Goal: Information Seeking & Learning: Learn about a topic

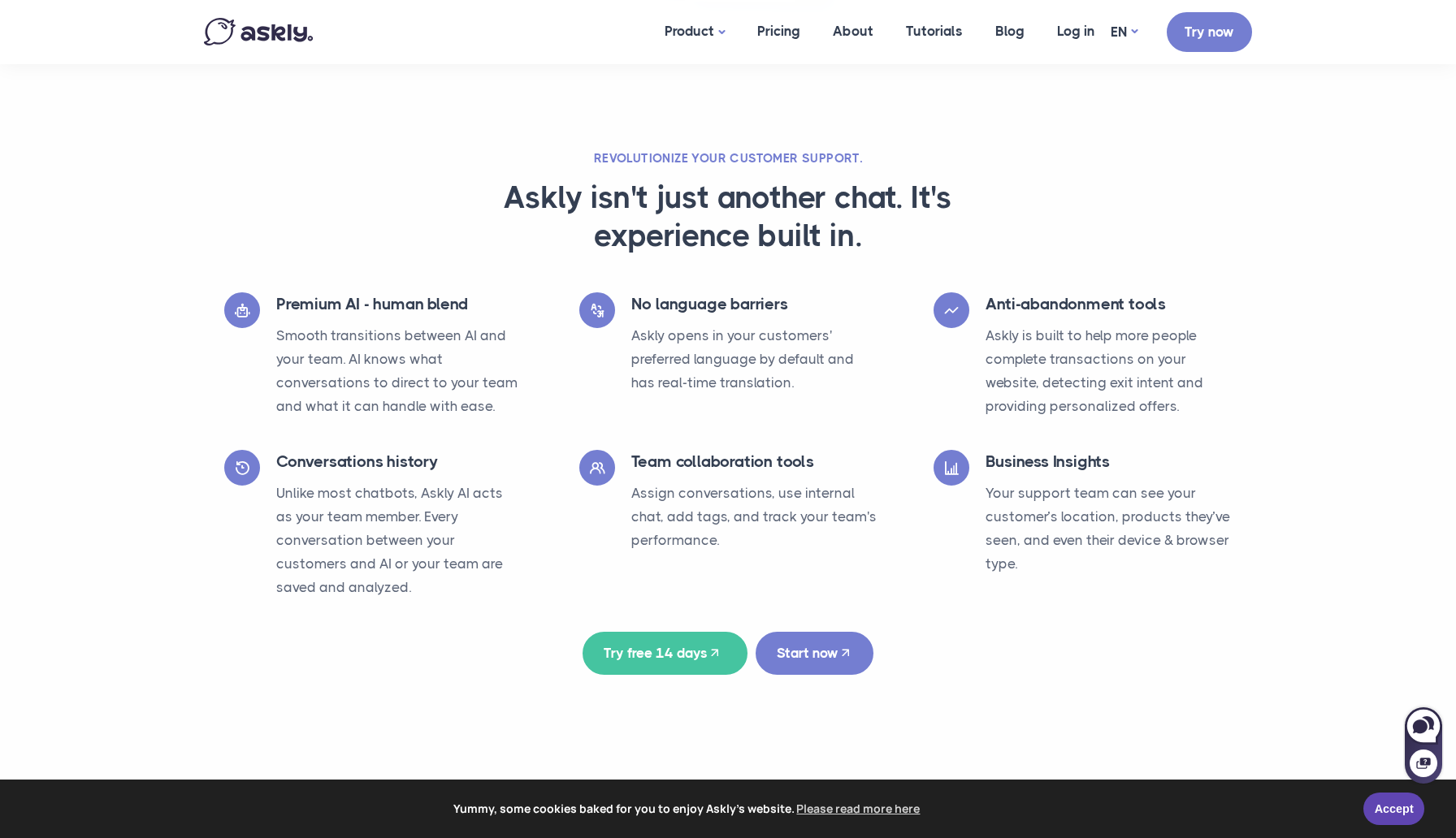
scroll to position [2396, 0]
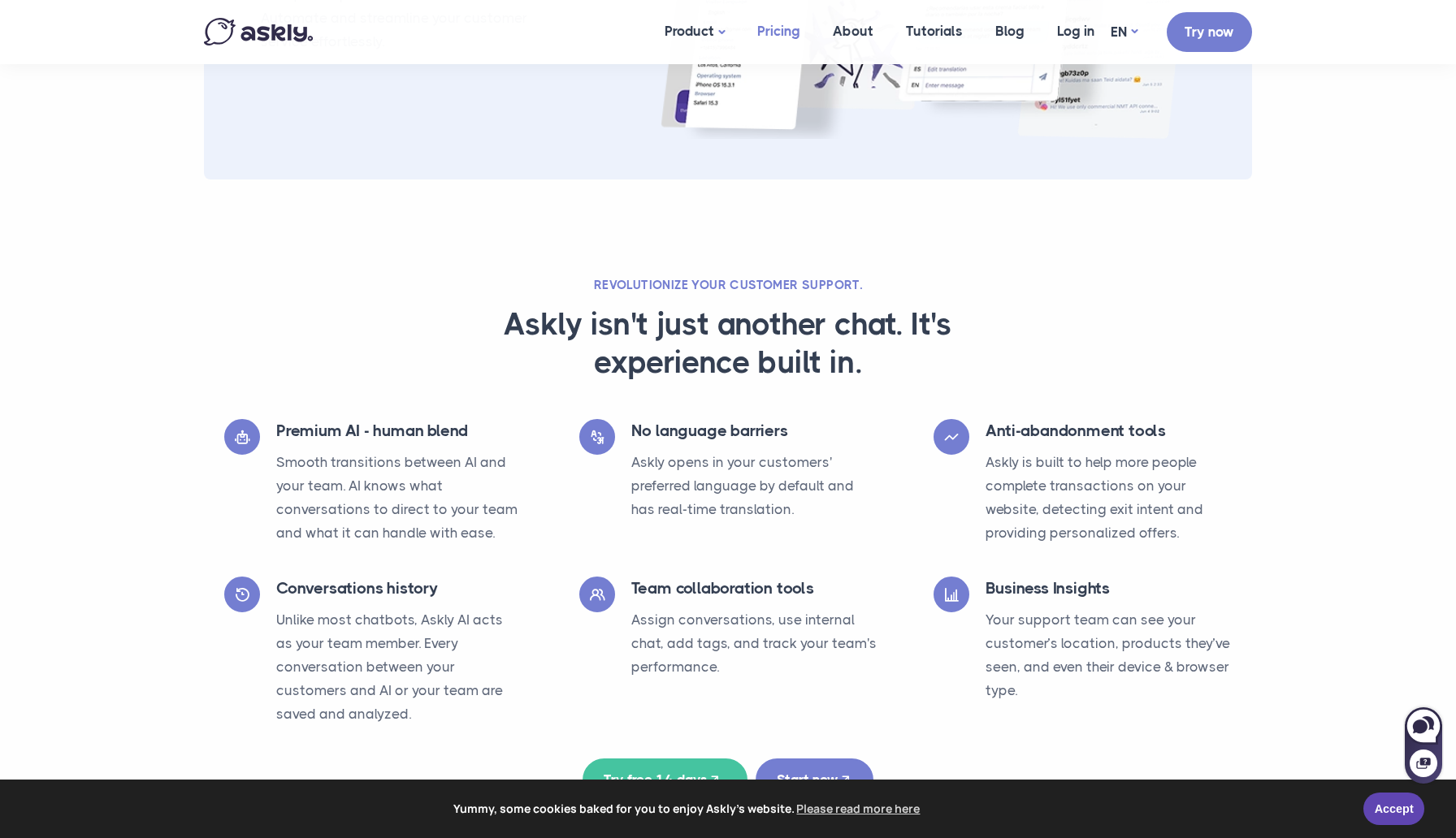
click at [791, 38] on link "Pricing" at bounding box center [778, 31] width 76 height 63
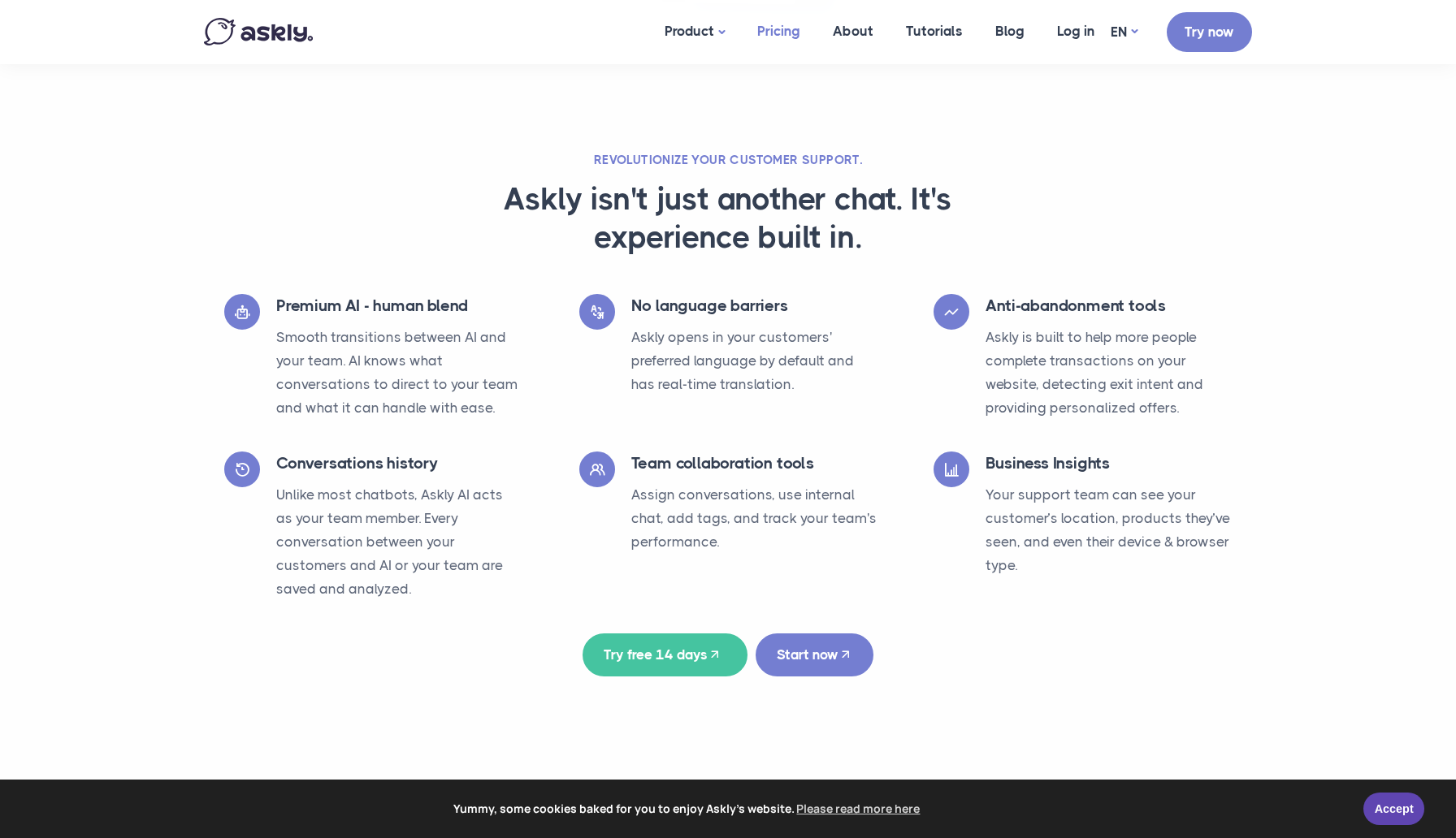
click at [780, 37] on link "Pricing" at bounding box center [778, 31] width 76 height 63
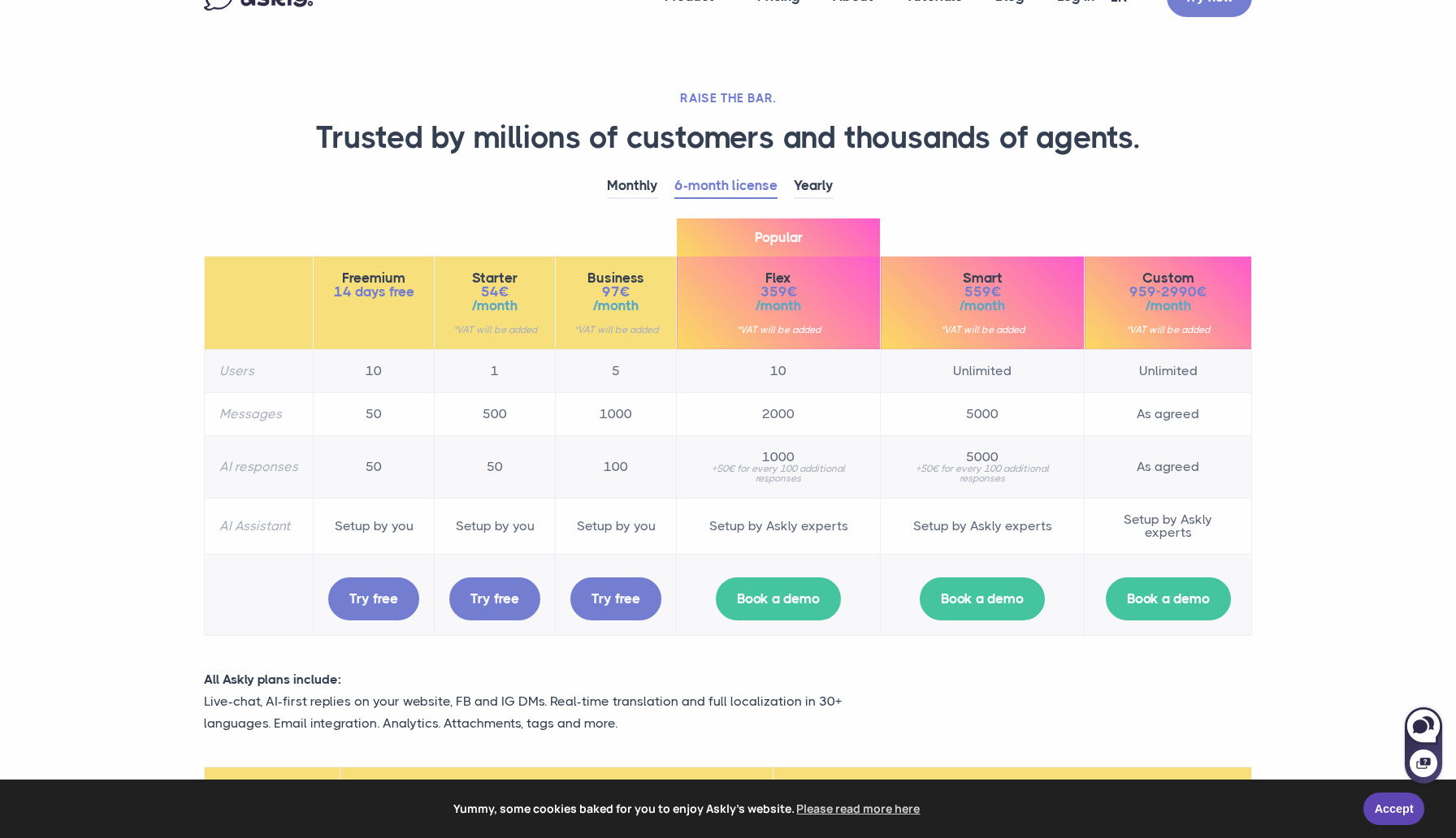
click at [341, 316] on th "Freemium 14 days free" at bounding box center [374, 302] width 121 height 93
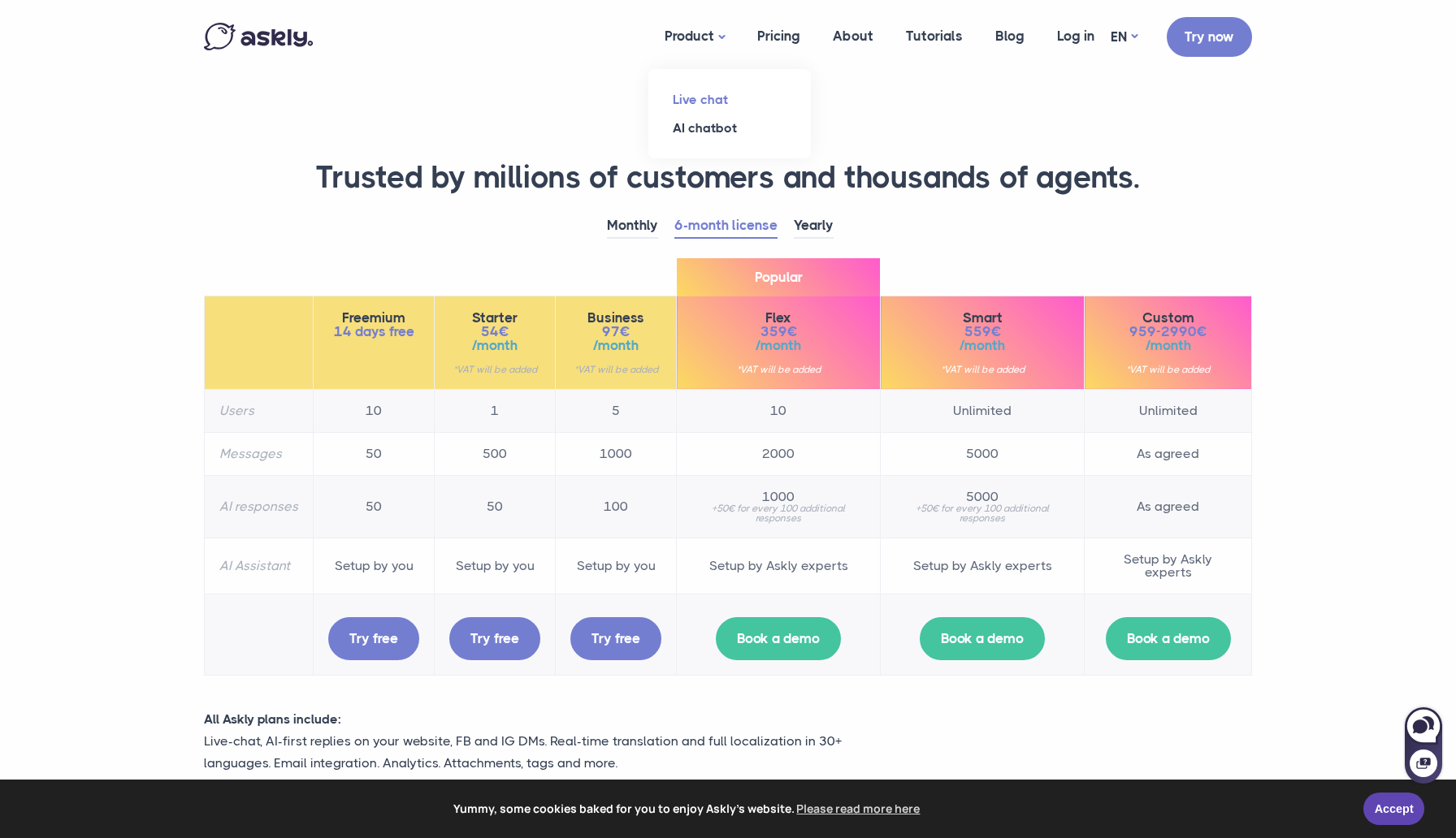
click at [708, 108] on link "Live chat" at bounding box center [730, 99] width 162 height 28
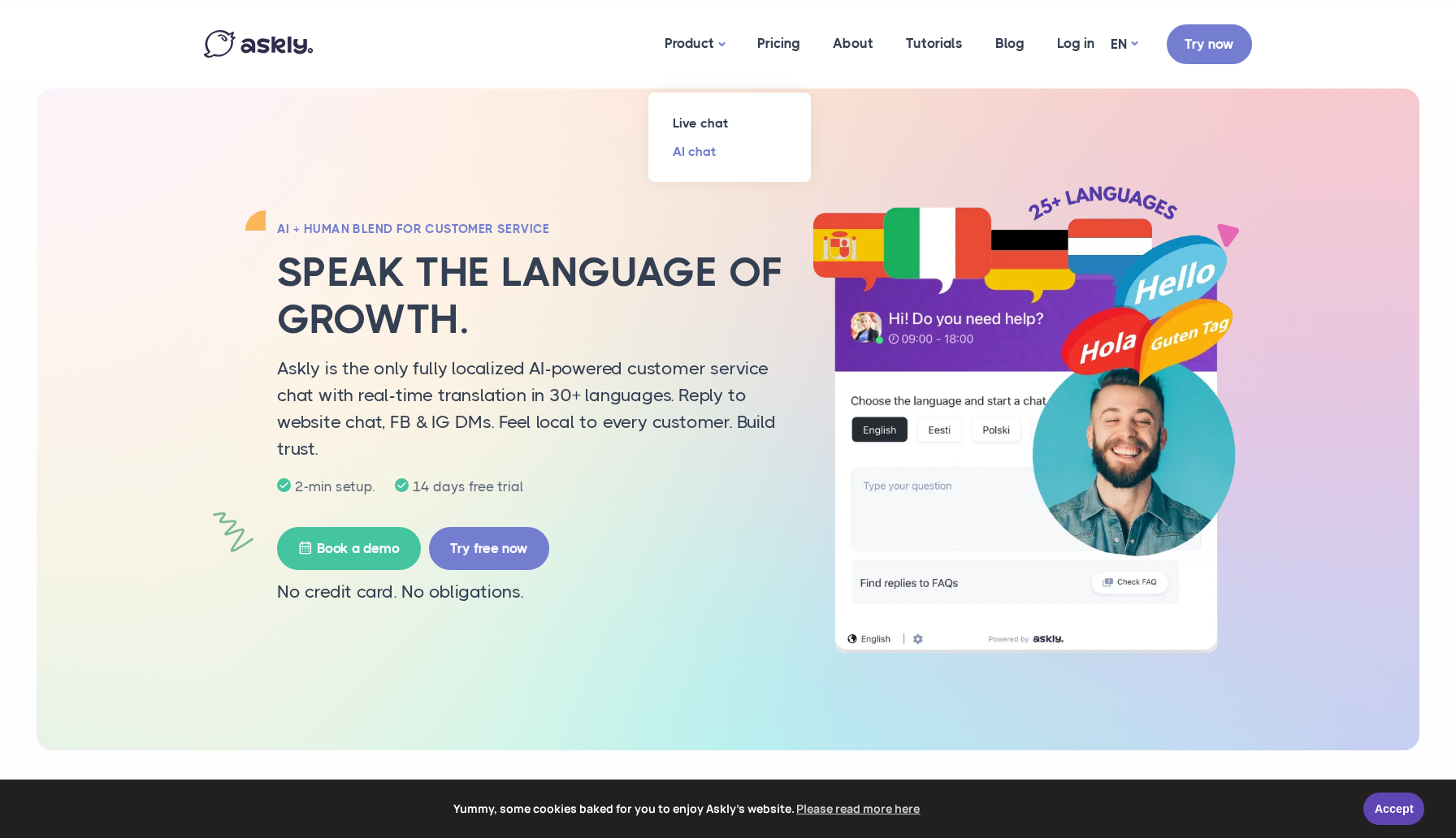
click at [699, 140] on link "AI chat" at bounding box center [730, 151] width 162 height 28
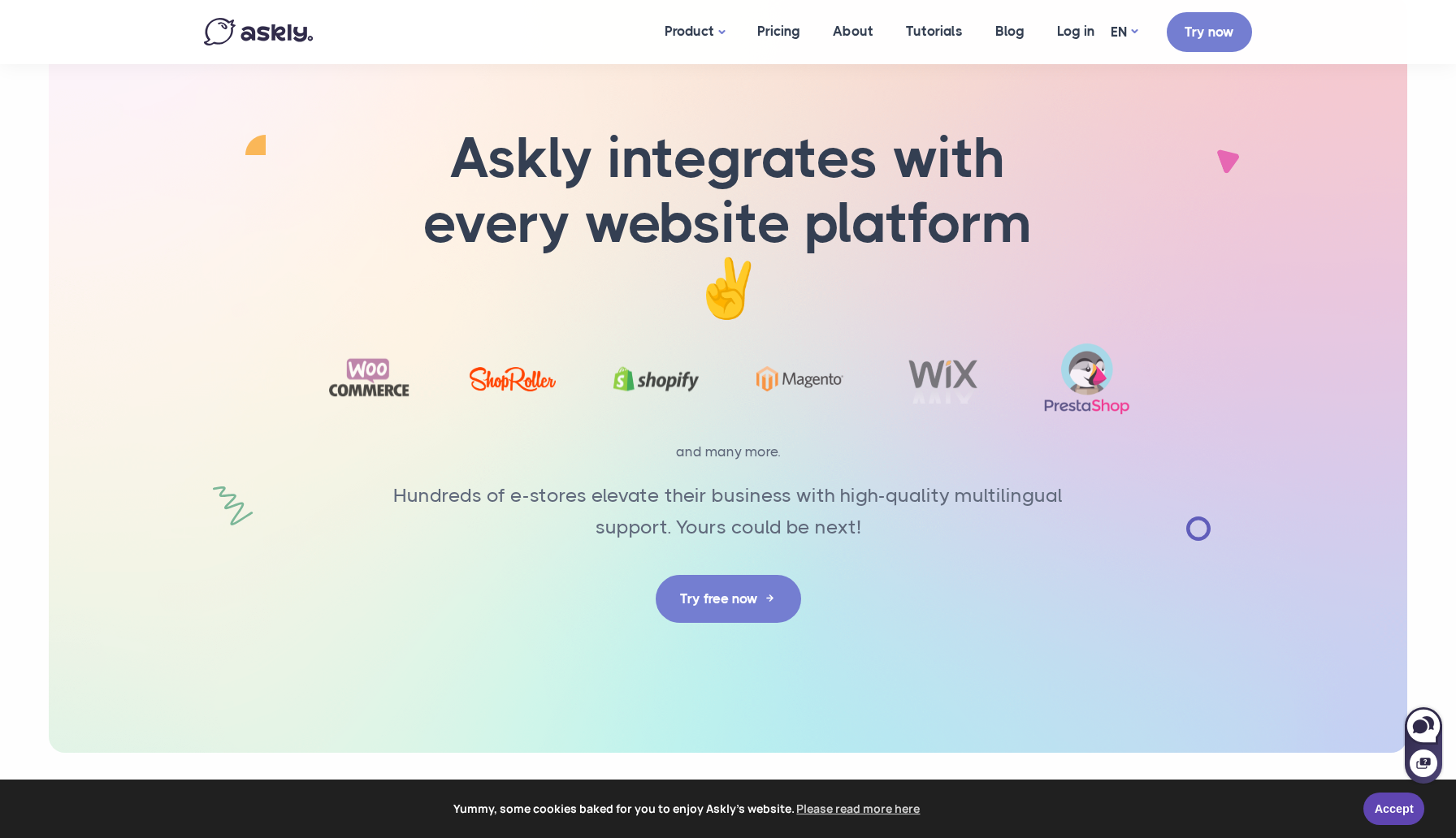
scroll to position [6587, 0]
